Goal: Task Accomplishment & Management: Use online tool/utility

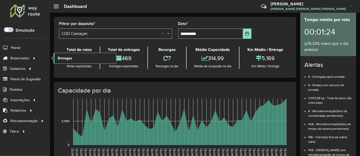
click at [65, 56] on span "Entregas" at bounding box center [65, 57] width 14 height 5
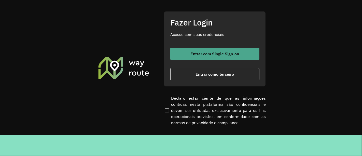
click at [193, 55] on span "Entrar com Single Sign-on" at bounding box center [215, 54] width 49 height 4
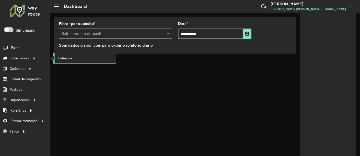
click at [67, 57] on span "Entregas" at bounding box center [65, 57] width 14 height 5
click at [60, 56] on span "Entregas" at bounding box center [65, 57] width 14 height 5
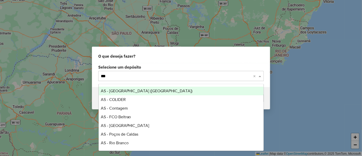
type input "****"
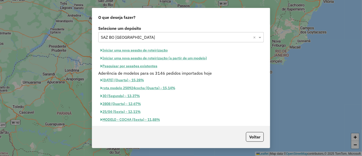
click at [145, 64] on button "Pesquisar por sessões existentes" at bounding box center [128, 66] width 61 height 8
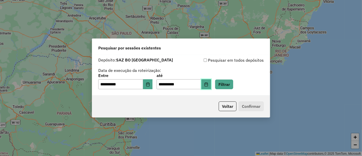
click at [210, 82] on button "Choose Date" at bounding box center [206, 84] width 10 height 10
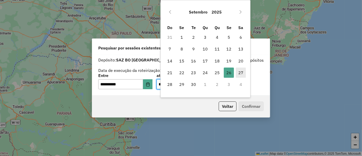
click at [245, 72] on span "27" at bounding box center [241, 72] width 10 height 10
type input "**********"
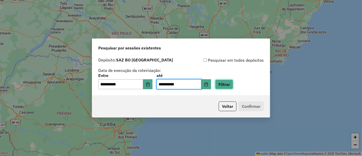
click at [233, 86] on button "Filtrar" at bounding box center [224, 84] width 18 height 10
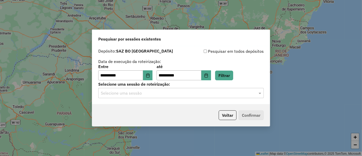
click at [164, 94] on input "text" at bounding box center [176, 93] width 150 height 6
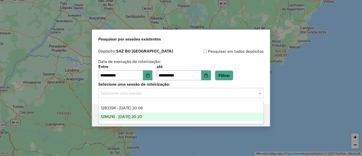
click at [153, 114] on div "1284210 - 27/09/2025 20:20" at bounding box center [181, 116] width 165 height 9
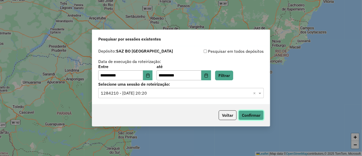
click at [254, 115] on button "Confirmar" at bounding box center [250, 115] width 25 height 10
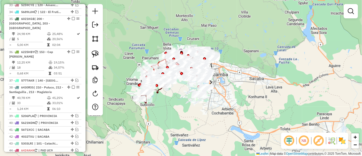
scroll to position [763, 0]
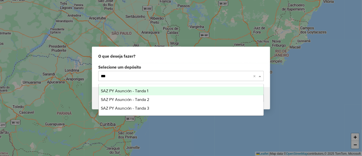
type input "****"
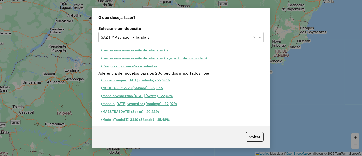
click at [143, 67] on button "Pesquisar por sessões existentes" at bounding box center [128, 66] width 61 height 8
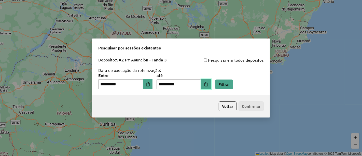
click at [210, 84] on button "Choose Date" at bounding box center [206, 84] width 10 height 10
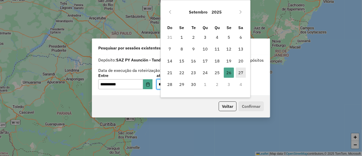
click at [240, 74] on span "27" at bounding box center [241, 72] width 10 height 10
type input "**********"
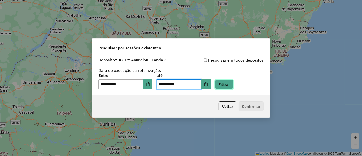
click at [229, 86] on button "Filtrar" at bounding box center [224, 84] width 18 height 10
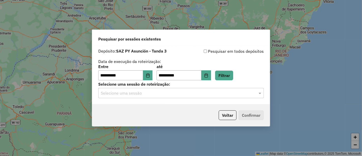
click at [179, 92] on input "text" at bounding box center [176, 93] width 150 height 6
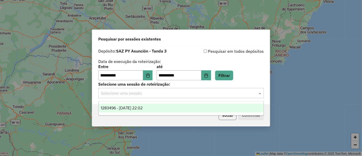
click at [227, 117] on button "Voltar" at bounding box center [228, 115] width 18 height 10
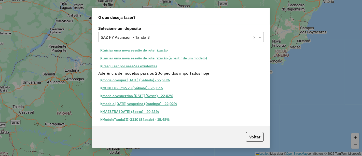
click at [147, 39] on input "text" at bounding box center [176, 37] width 150 height 6
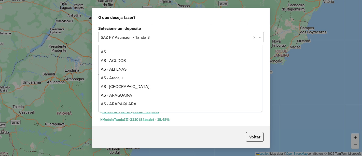
scroll to position [2368, 0]
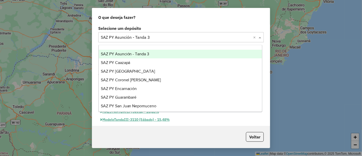
type input "*"
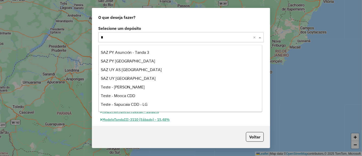
scroll to position [924, 0]
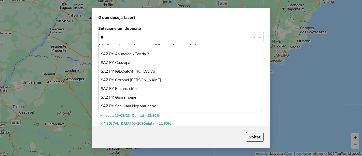
type input "**"
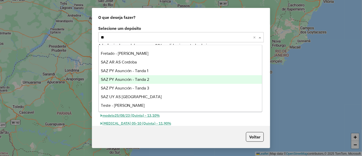
click at [161, 78] on div "SAZ PY Asunción - Tanda 2" at bounding box center [180, 79] width 163 height 9
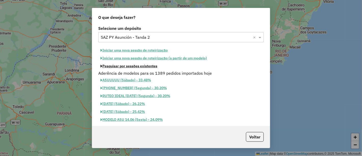
click at [153, 66] on button "Pesquisar por sessões existentes" at bounding box center [128, 66] width 61 height 8
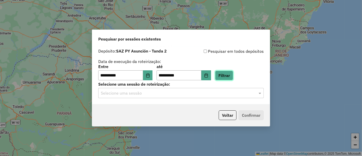
click at [226, 74] on button "Filtrar" at bounding box center [224, 75] width 18 height 10
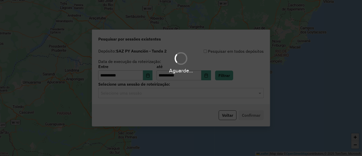
click at [143, 93] on hb-app "**********" at bounding box center [181, 78] width 362 height 156
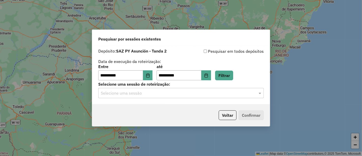
click at [139, 93] on input "text" at bounding box center [176, 93] width 150 height 6
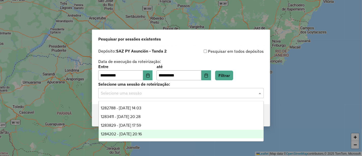
click at [132, 133] on span "1284202 - [DATE] 20:16" at bounding box center [121, 134] width 41 height 4
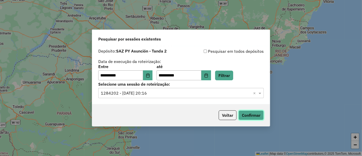
click at [242, 117] on button "Confirmar" at bounding box center [250, 115] width 25 height 10
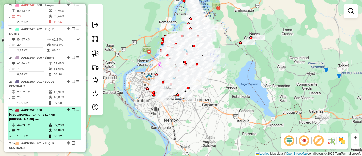
scroll to position [622, 0]
